Goal: Information Seeking & Learning: Learn about a topic

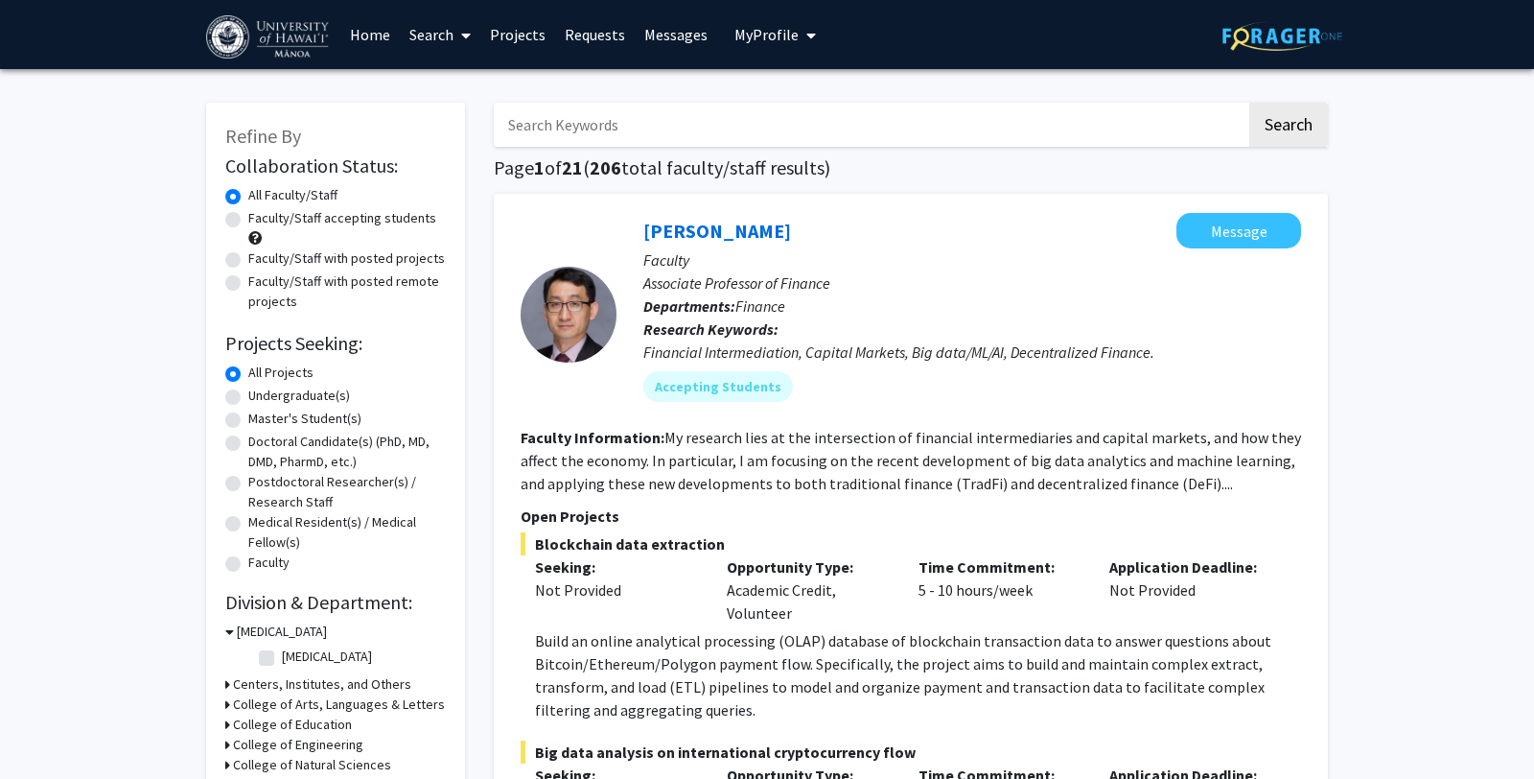
click at [581, 133] on input "Search Keywords" at bounding box center [870, 125] width 753 height 44
type input "[PERSON_NAME]"
click at [1302, 118] on button "Search" at bounding box center [1288, 125] width 79 height 44
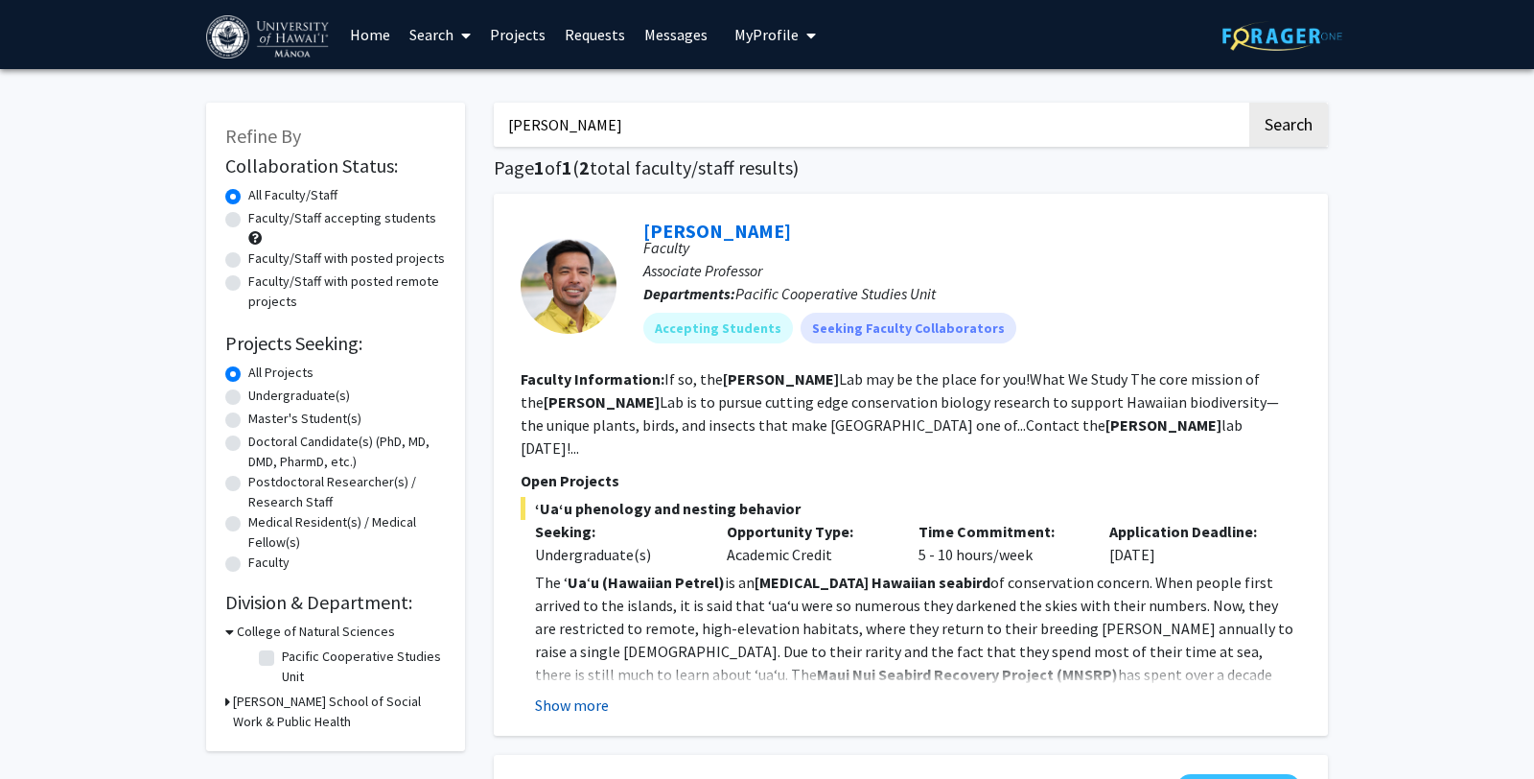
click at [573, 693] on button "Show more" at bounding box center [572, 704] width 74 height 23
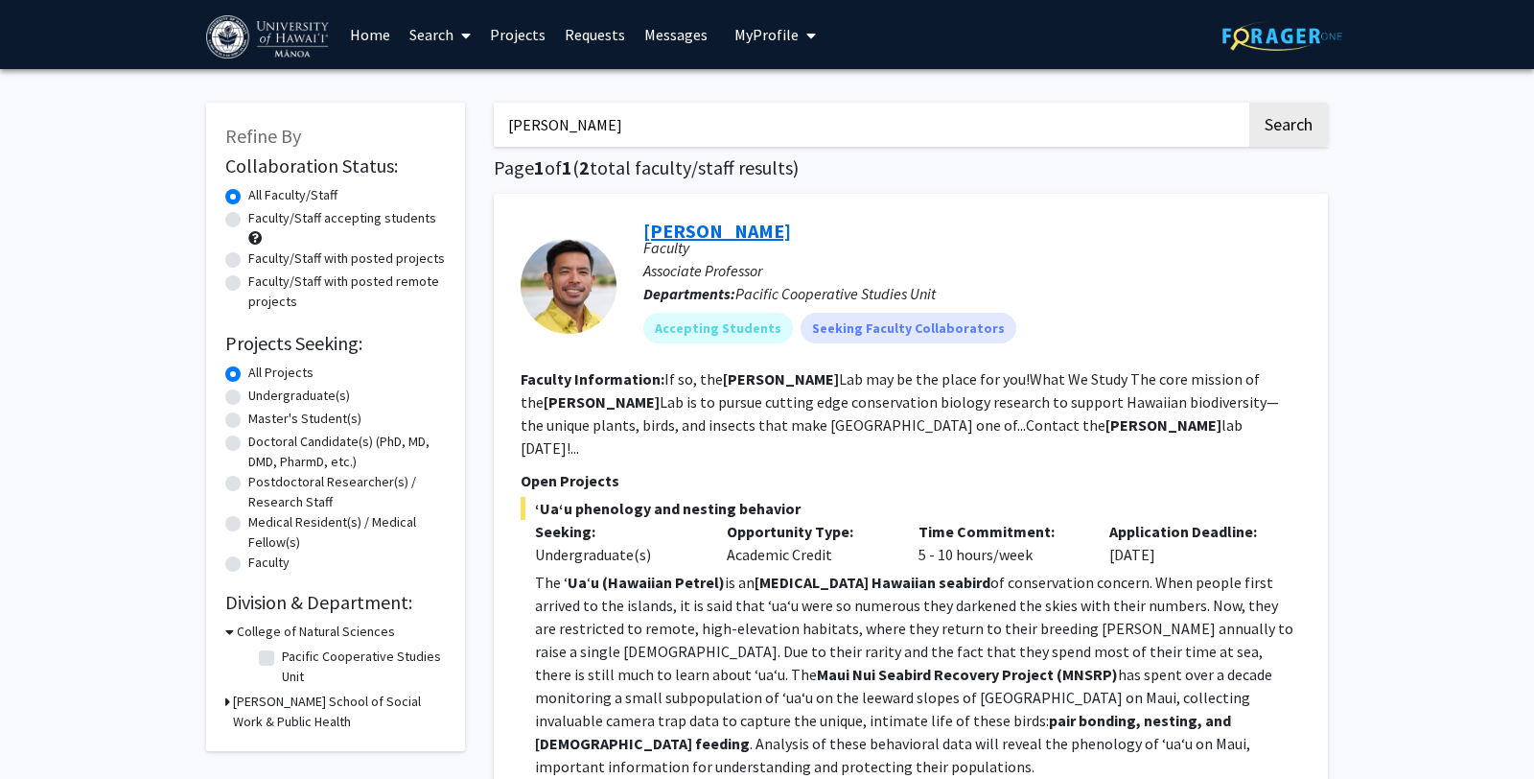
click at [713, 222] on link "[PERSON_NAME]" at bounding box center [717, 231] width 148 height 24
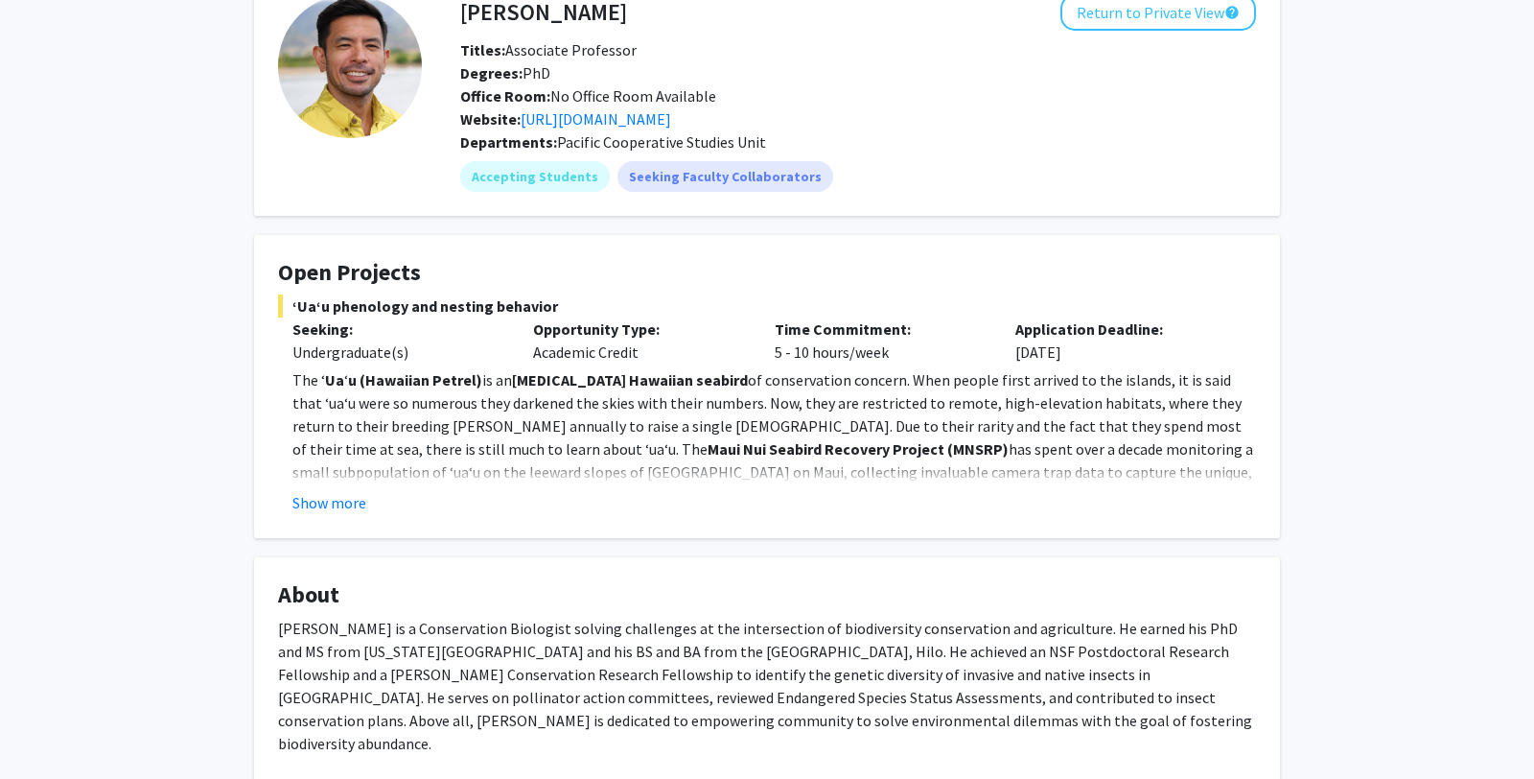
scroll to position [149, 0]
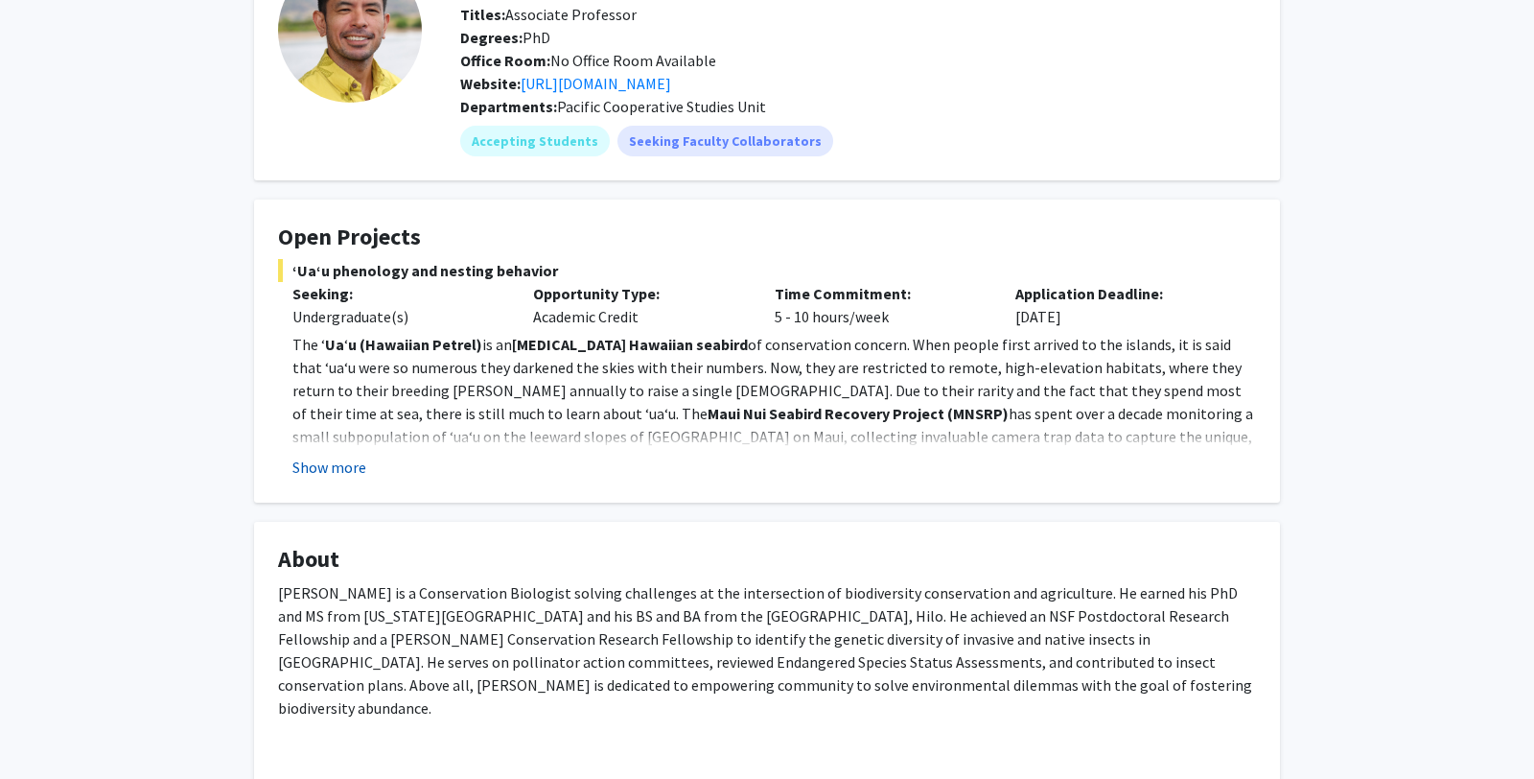
click at [333, 464] on button "Show more" at bounding box center [329, 466] width 74 height 23
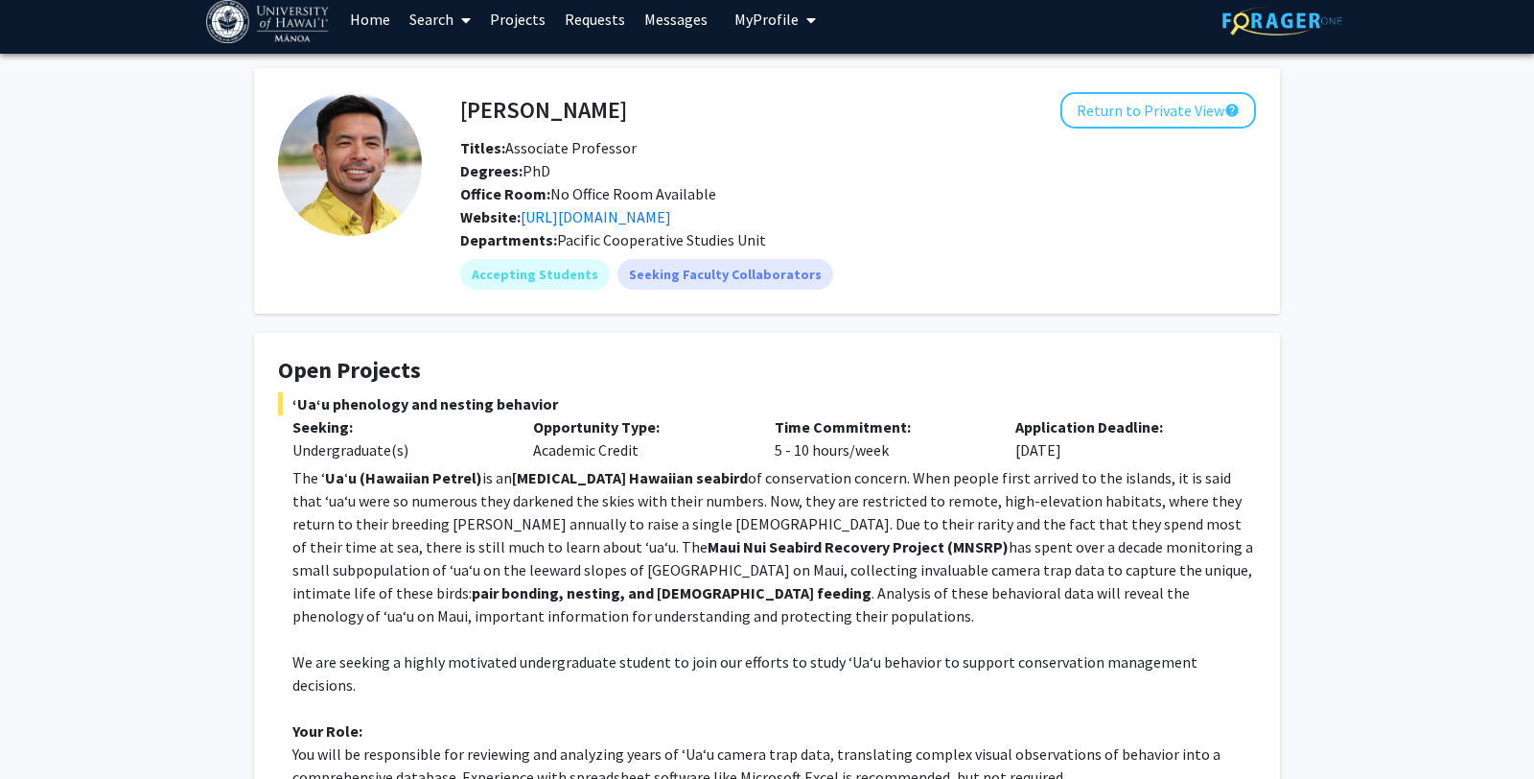
scroll to position [0, 0]
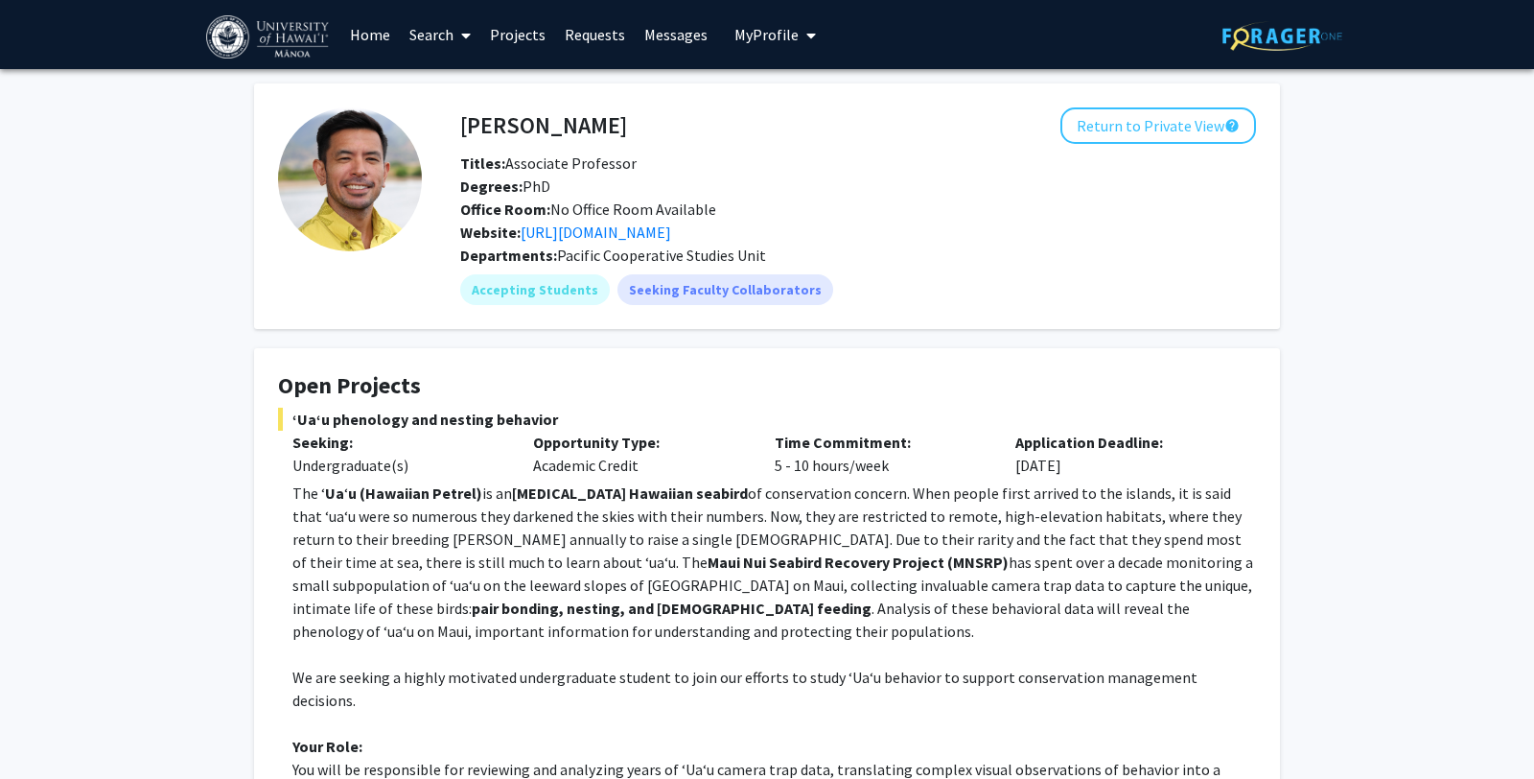
click at [444, 414] on span "ʻUaʻu phenology and nesting behavior" at bounding box center [767, 419] width 978 height 23
click at [672, 34] on link "Messages" at bounding box center [676, 34] width 82 height 67
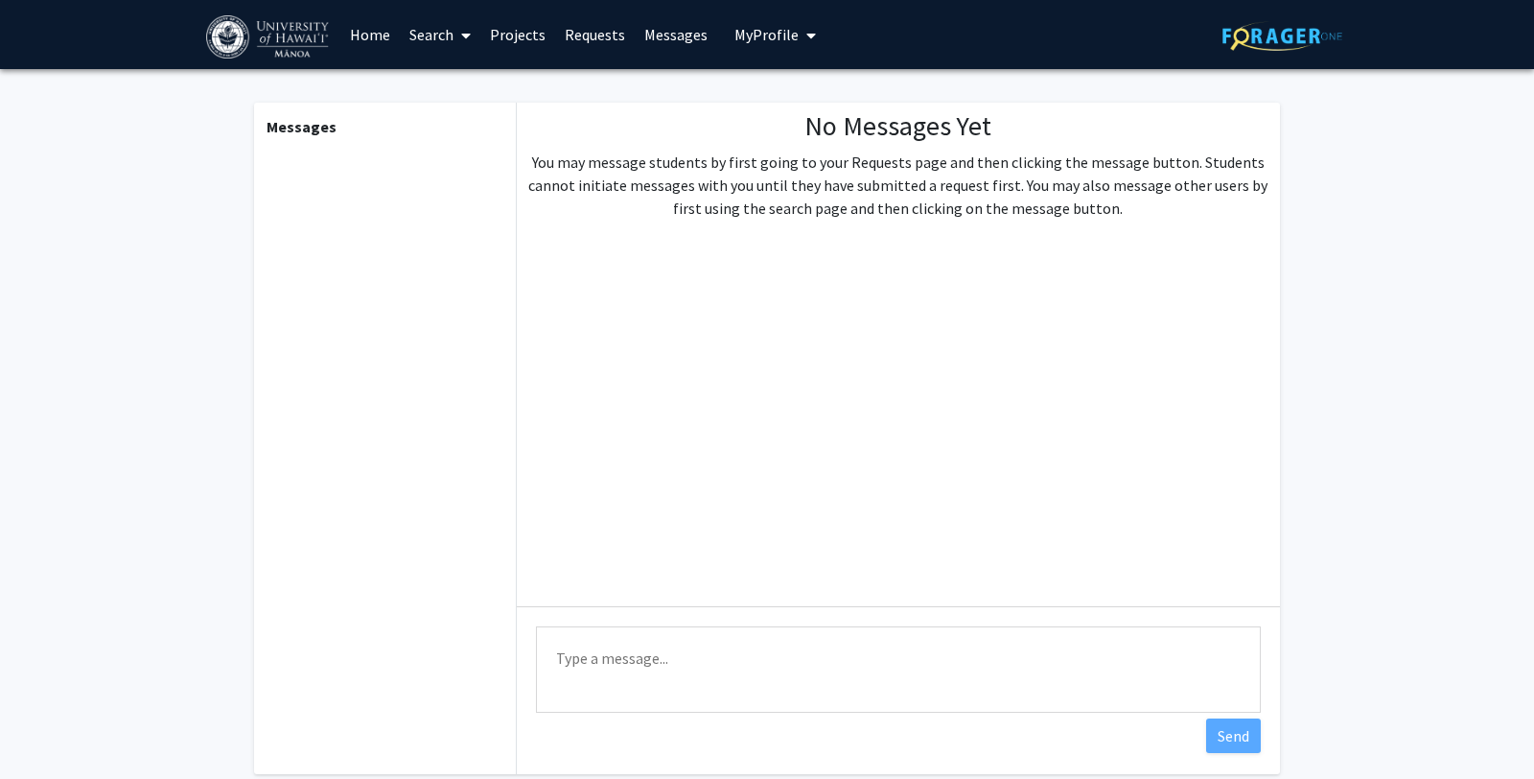
click at [360, 44] on link "Home" at bounding box center [369, 34] width 59 height 67
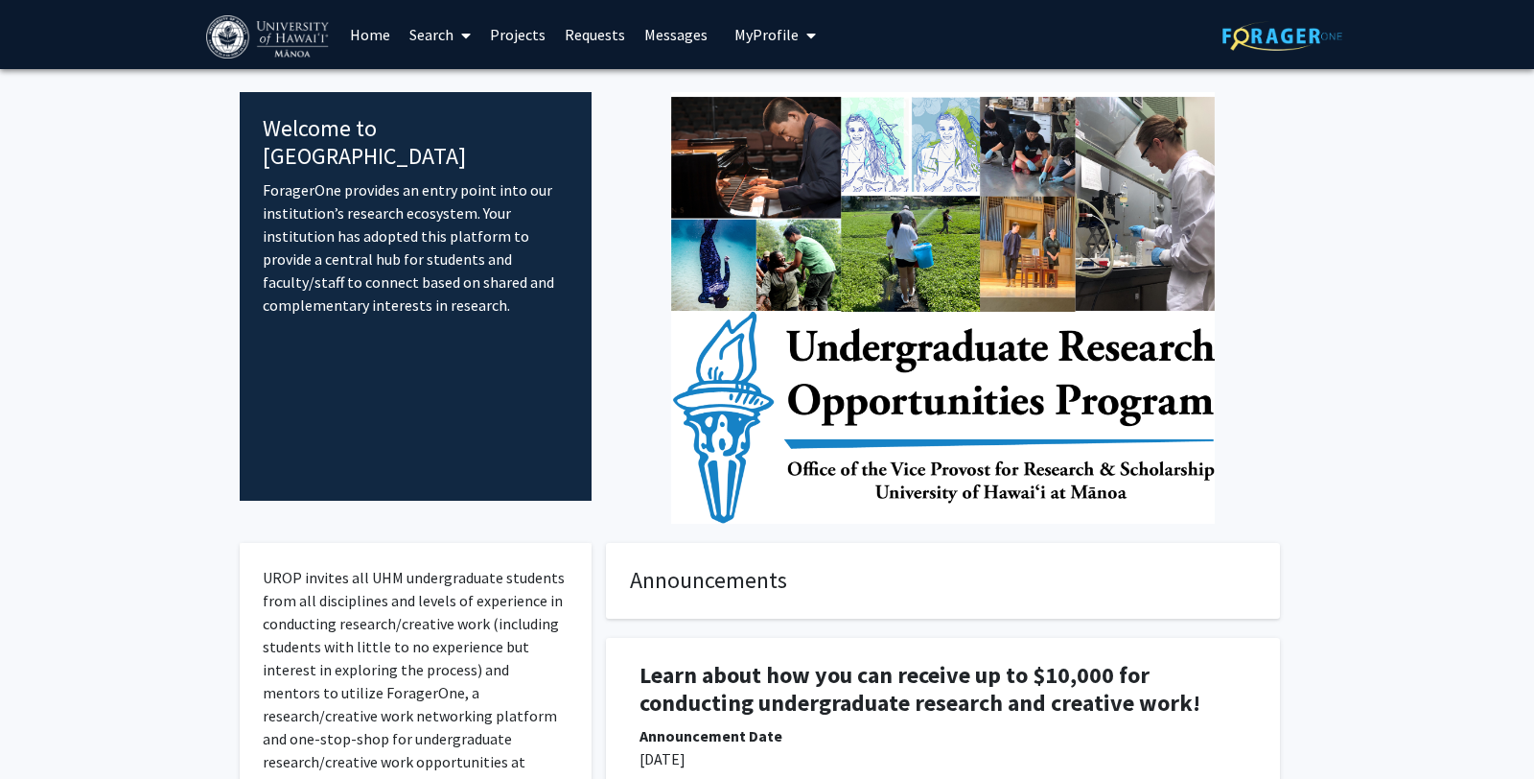
click at [417, 30] on link "Search" at bounding box center [440, 34] width 81 height 67
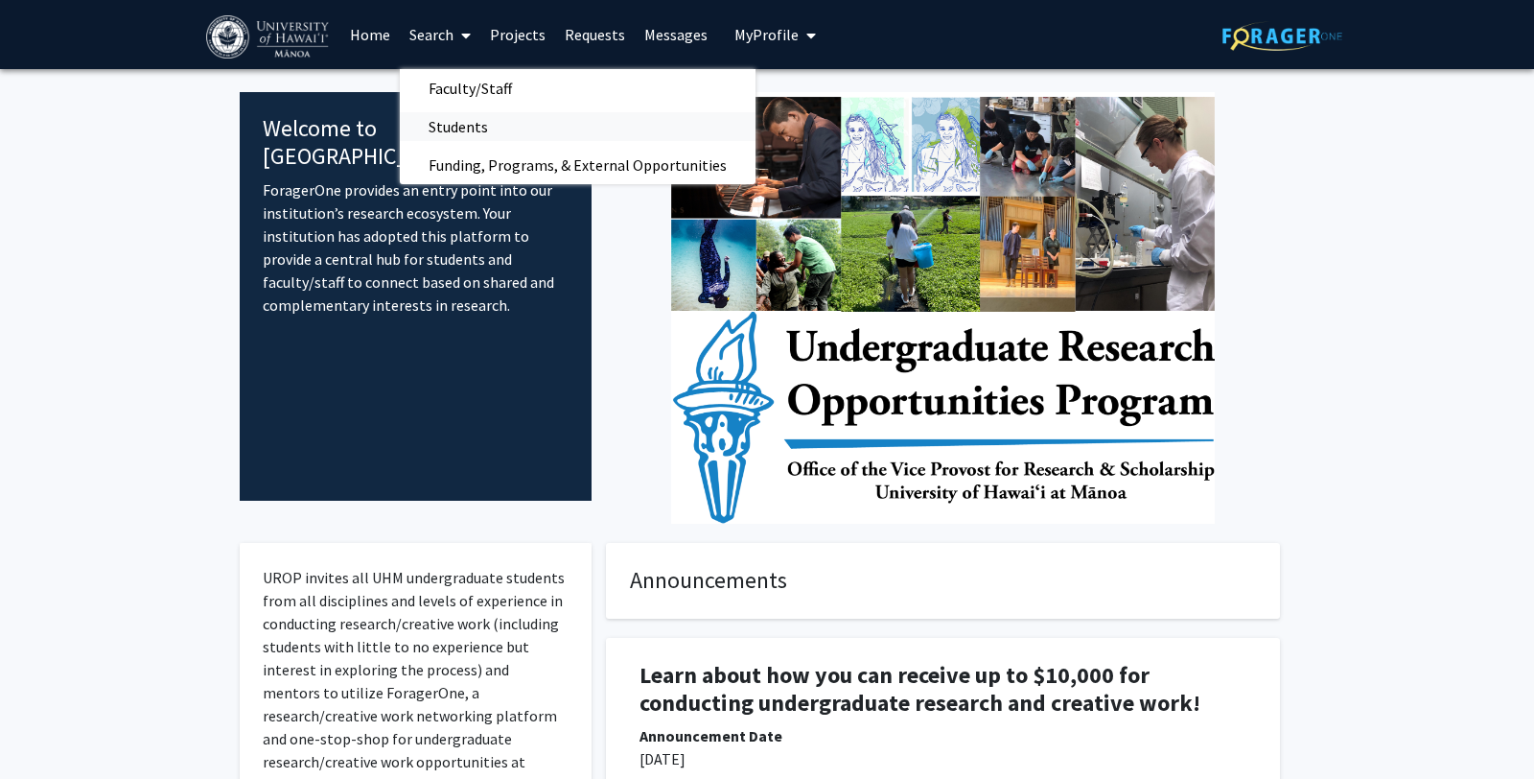
click at [455, 126] on span "Students" at bounding box center [458, 126] width 117 height 38
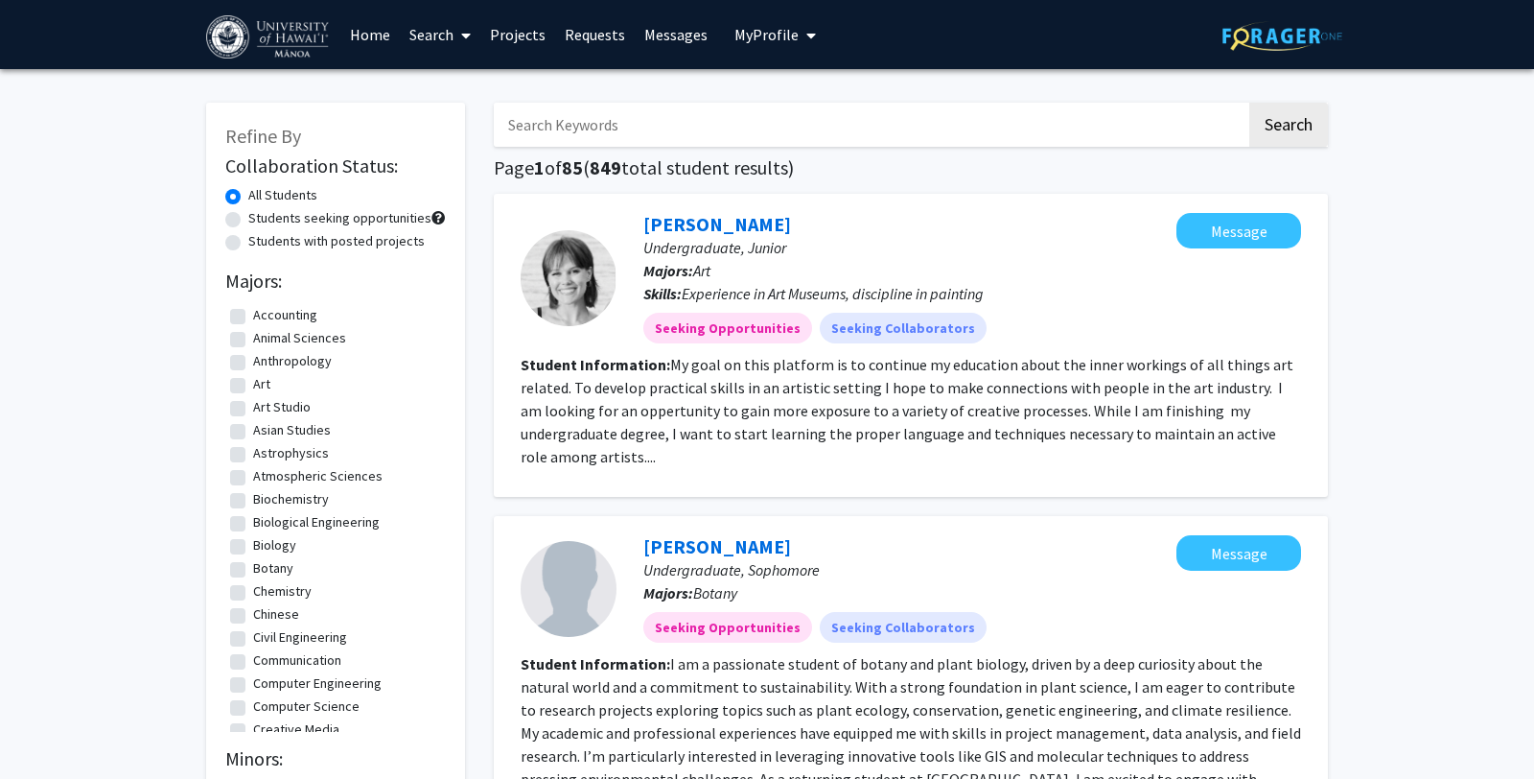
click at [303, 218] on label "Students seeking opportunities" at bounding box center [339, 218] width 183 height 20
click at [261, 218] on input "Students seeking opportunities" at bounding box center [254, 214] width 12 height 12
radio input "true"
click at [1283, 126] on button "Search" at bounding box center [1288, 125] width 79 height 44
radio input "true"
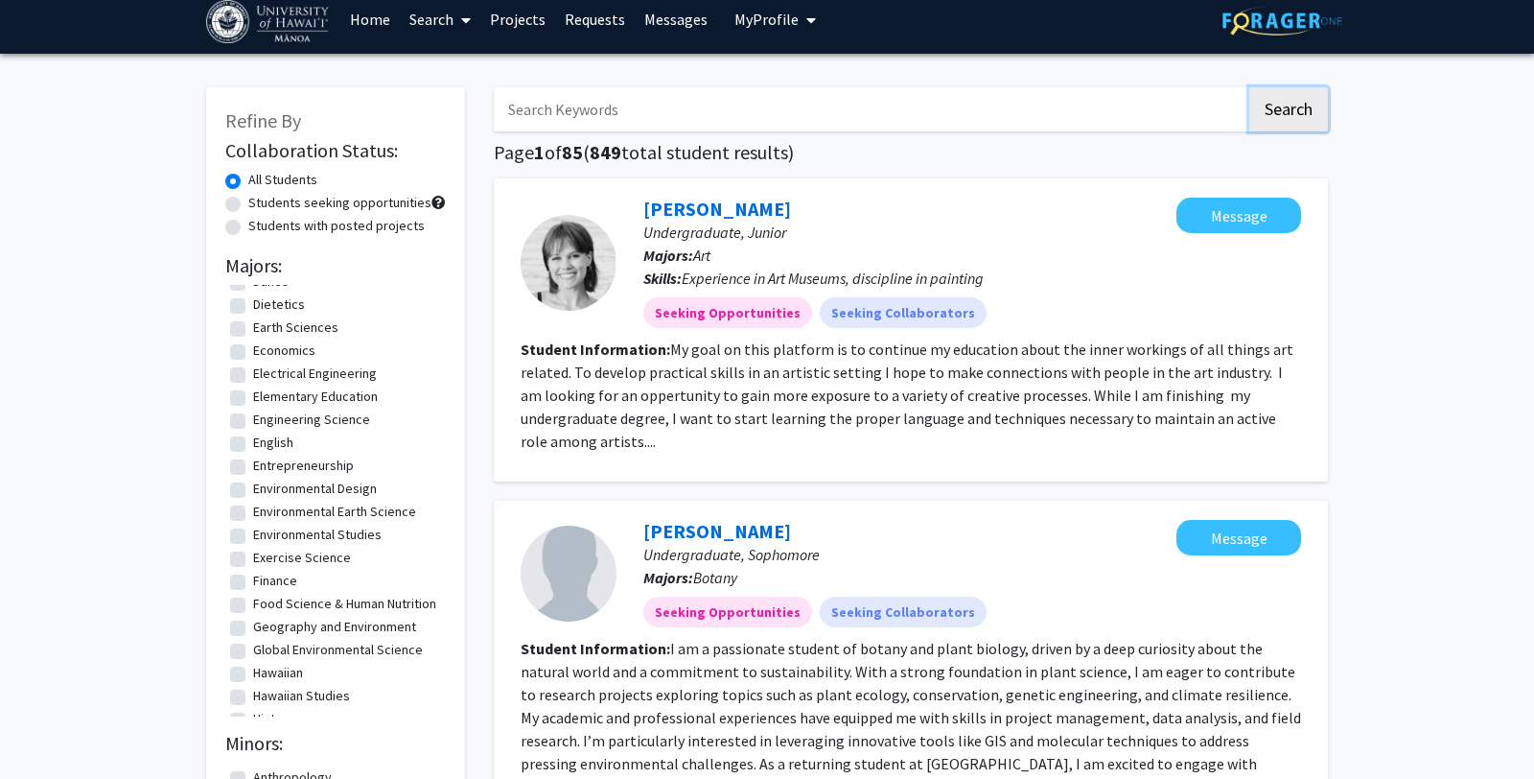
scroll to position [460, 0]
click at [253, 533] on label "Environmental Studies" at bounding box center [317, 530] width 128 height 20
click at [253, 532] on input "Environmental Studies" at bounding box center [259, 526] width 12 height 12
checkbox input "true"
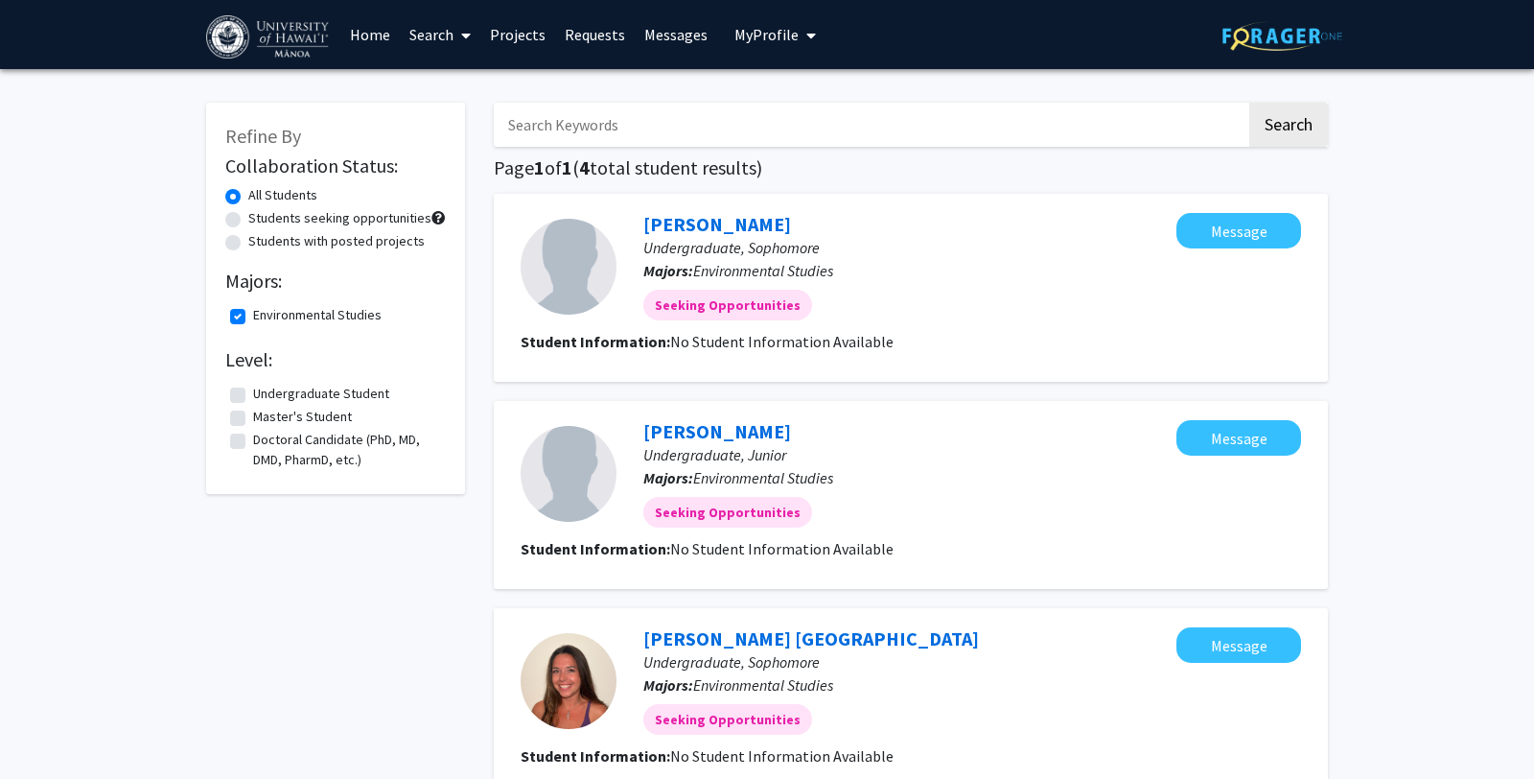
click at [253, 314] on label "Environmental Studies" at bounding box center [317, 315] width 128 height 20
click at [253, 314] on input "Environmental Studies" at bounding box center [259, 311] width 12 height 12
checkbox input "false"
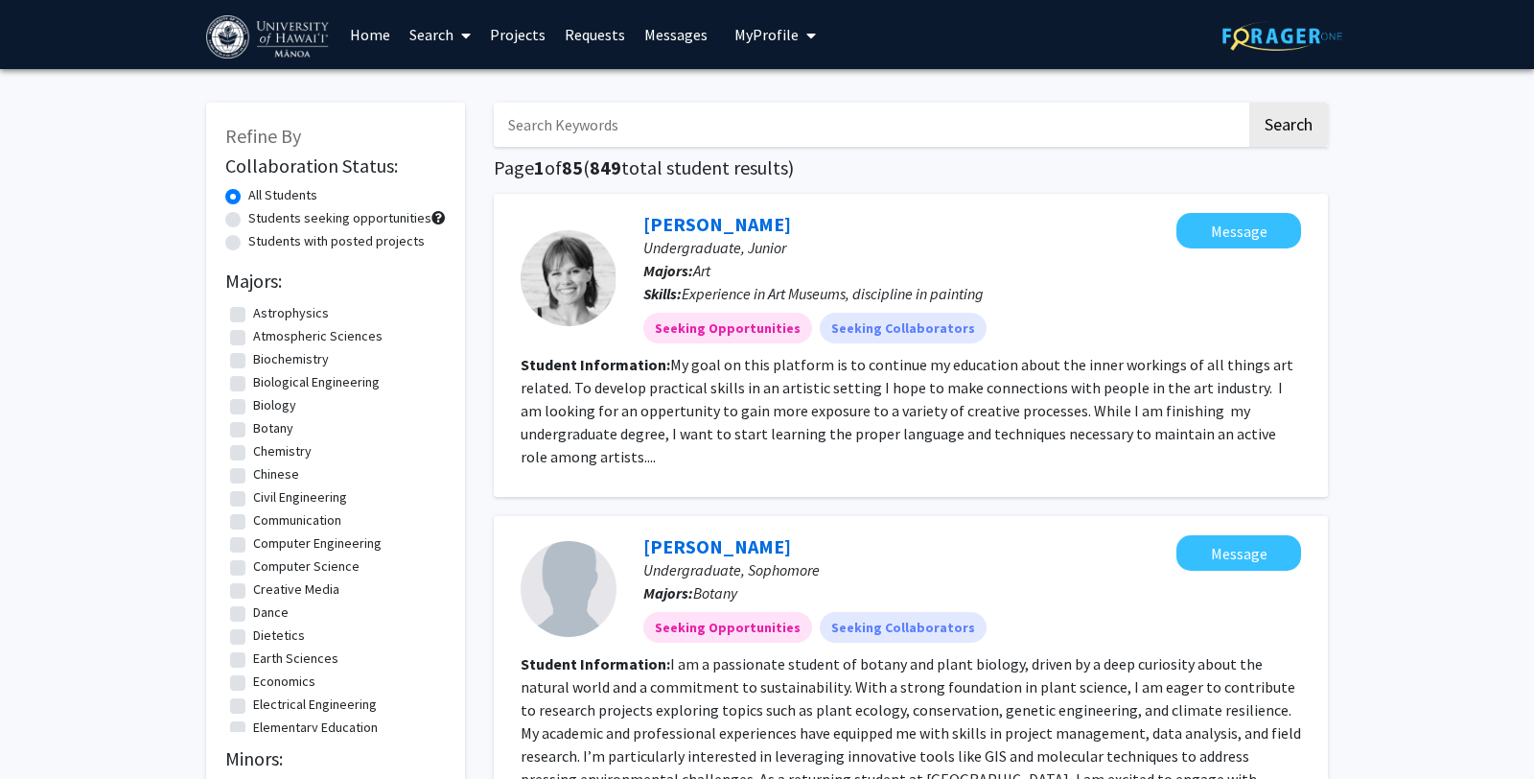
scroll to position [146, 0]
click at [253, 404] on label "Biology" at bounding box center [274, 399] width 43 height 20
click at [253, 402] on input "Biology" at bounding box center [259, 395] width 12 height 12
checkbox input "true"
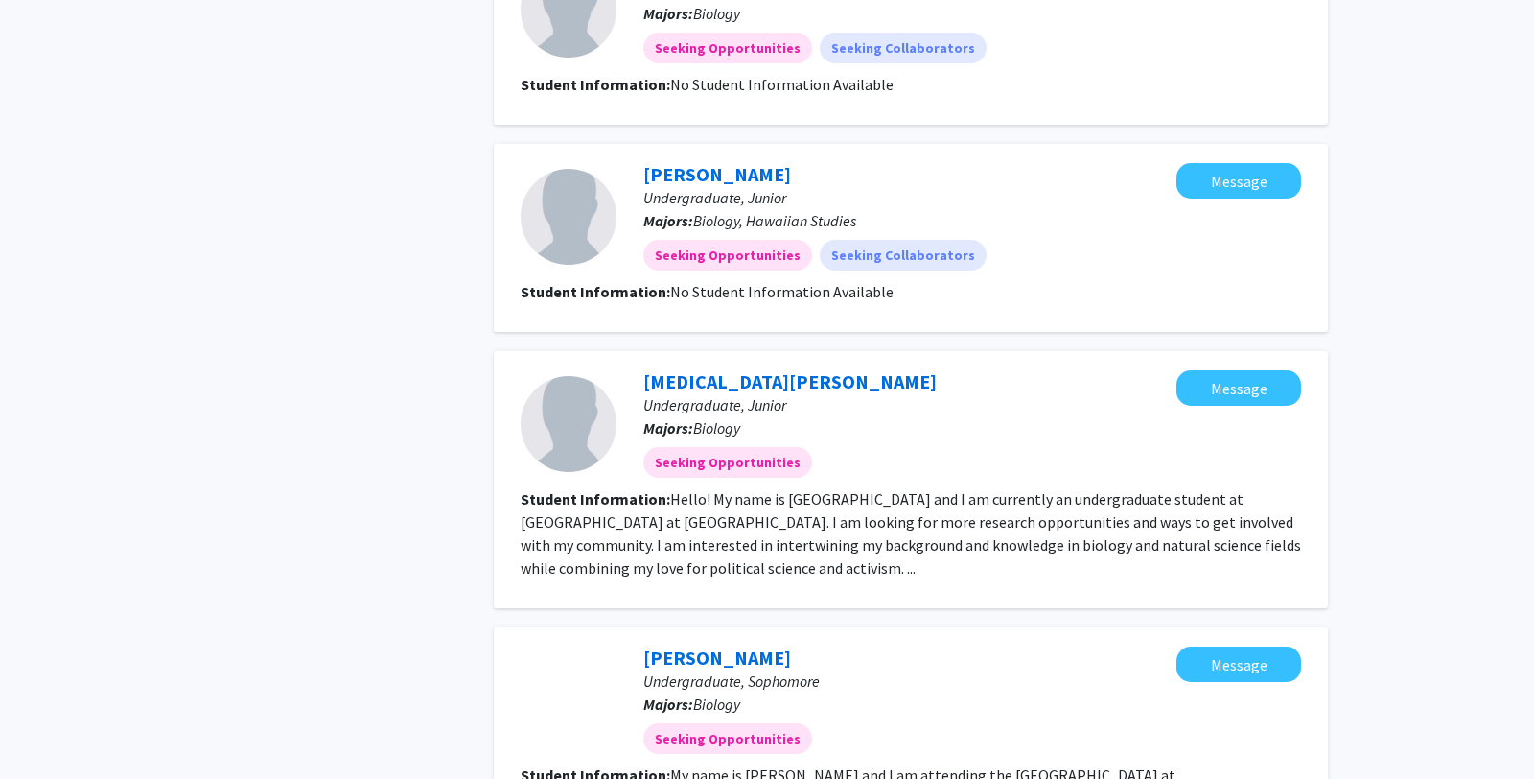
scroll to position [1842, 0]
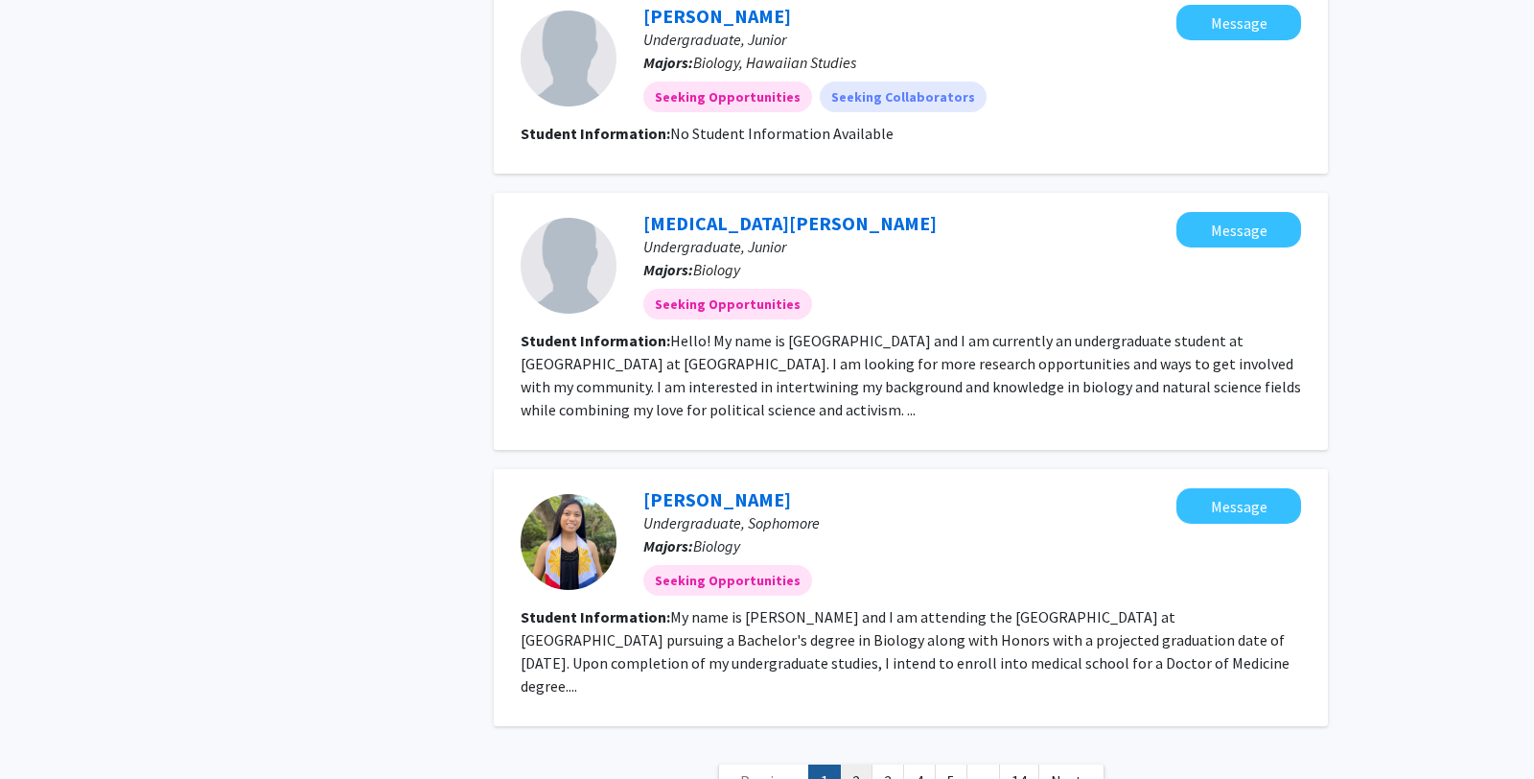
click at [857, 764] on link "2" at bounding box center [856, 781] width 33 height 34
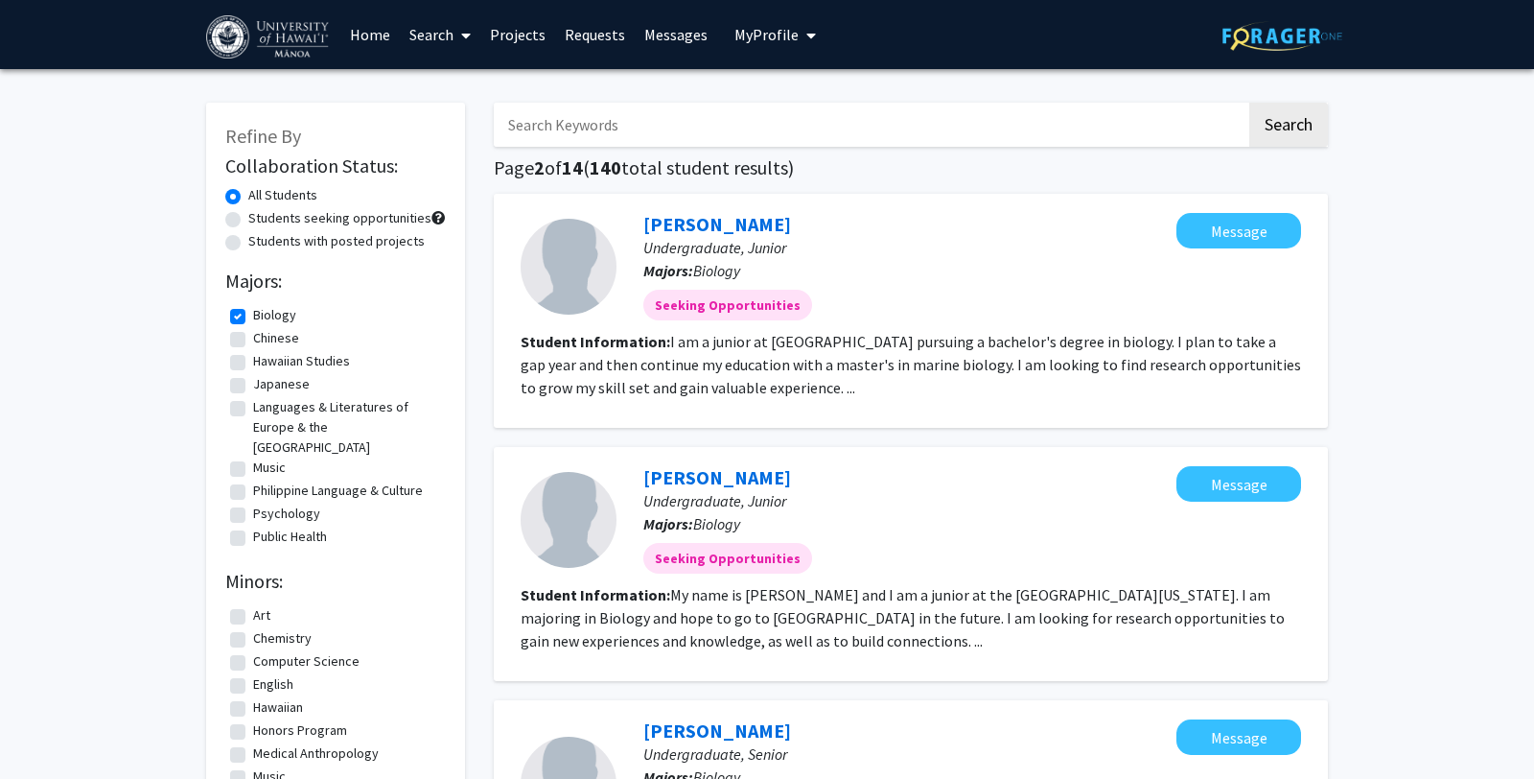
click at [666, 124] on input "Search Keywords" at bounding box center [870, 125] width 753 height 44
type input "conservation"
click at [1296, 126] on button "Search" at bounding box center [1288, 125] width 79 height 44
checkbox input "false"
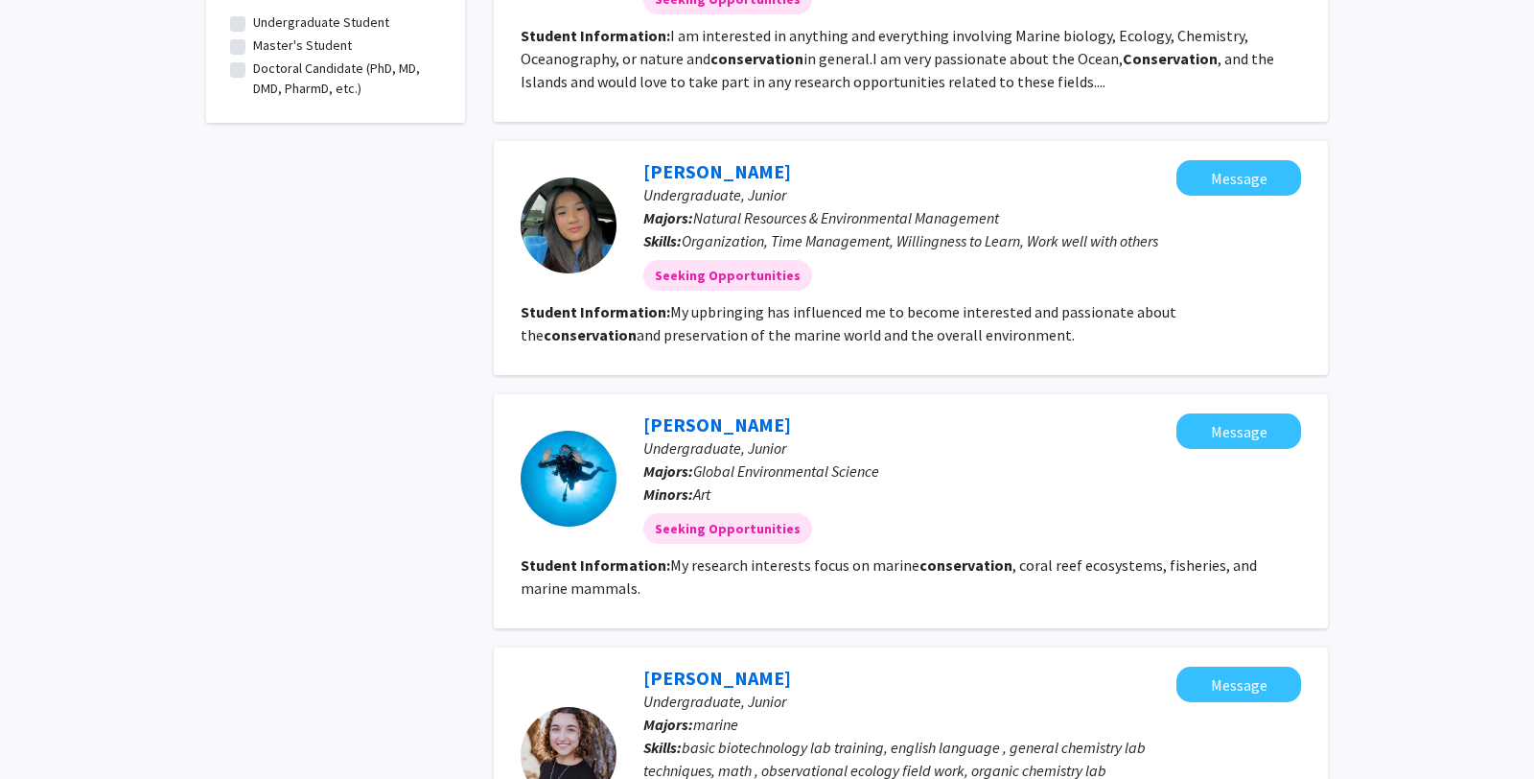
scroll to position [584, 0]
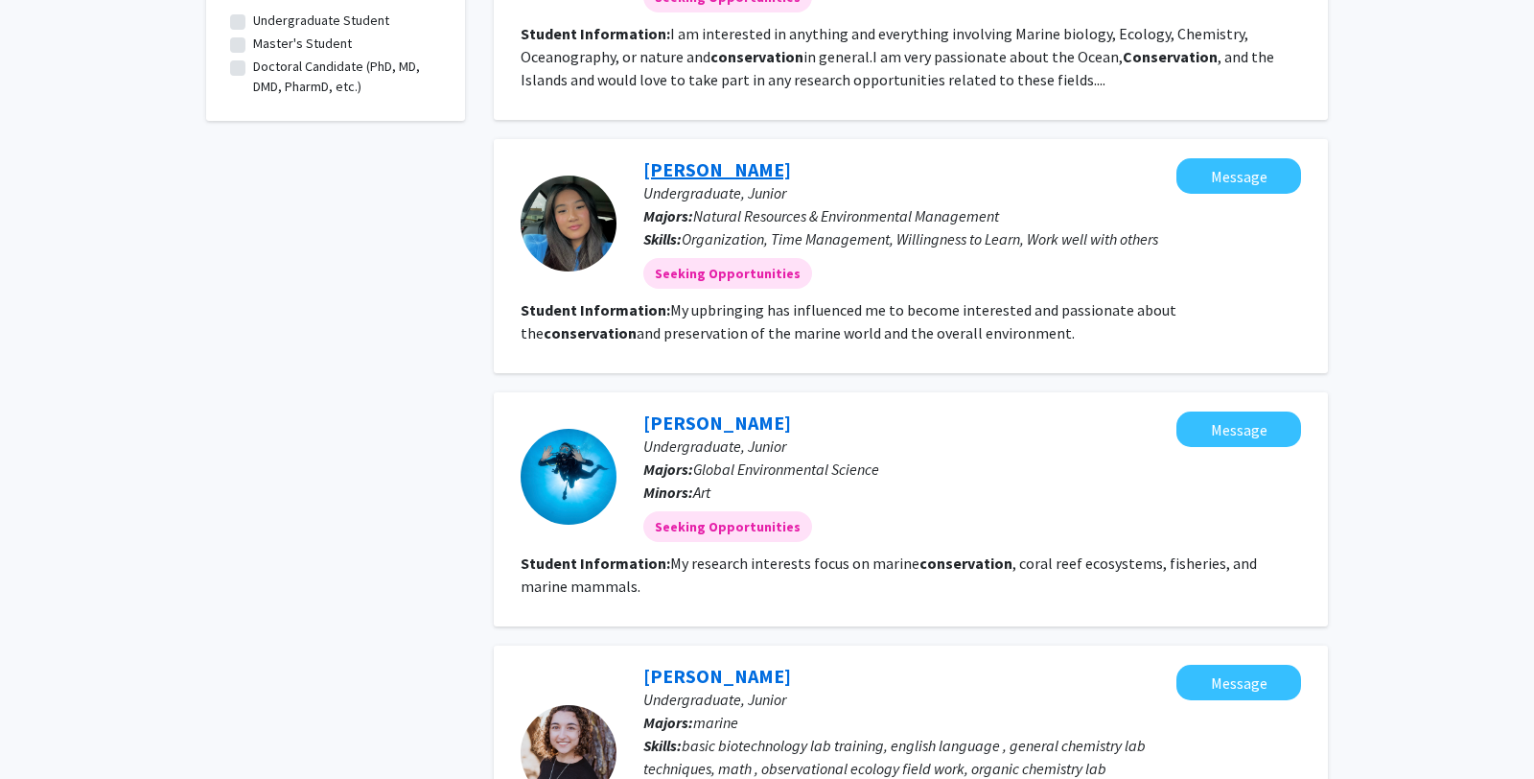
click at [681, 165] on link "[PERSON_NAME]" at bounding box center [717, 169] width 148 height 24
